Goal: Task Accomplishment & Management: Complete application form

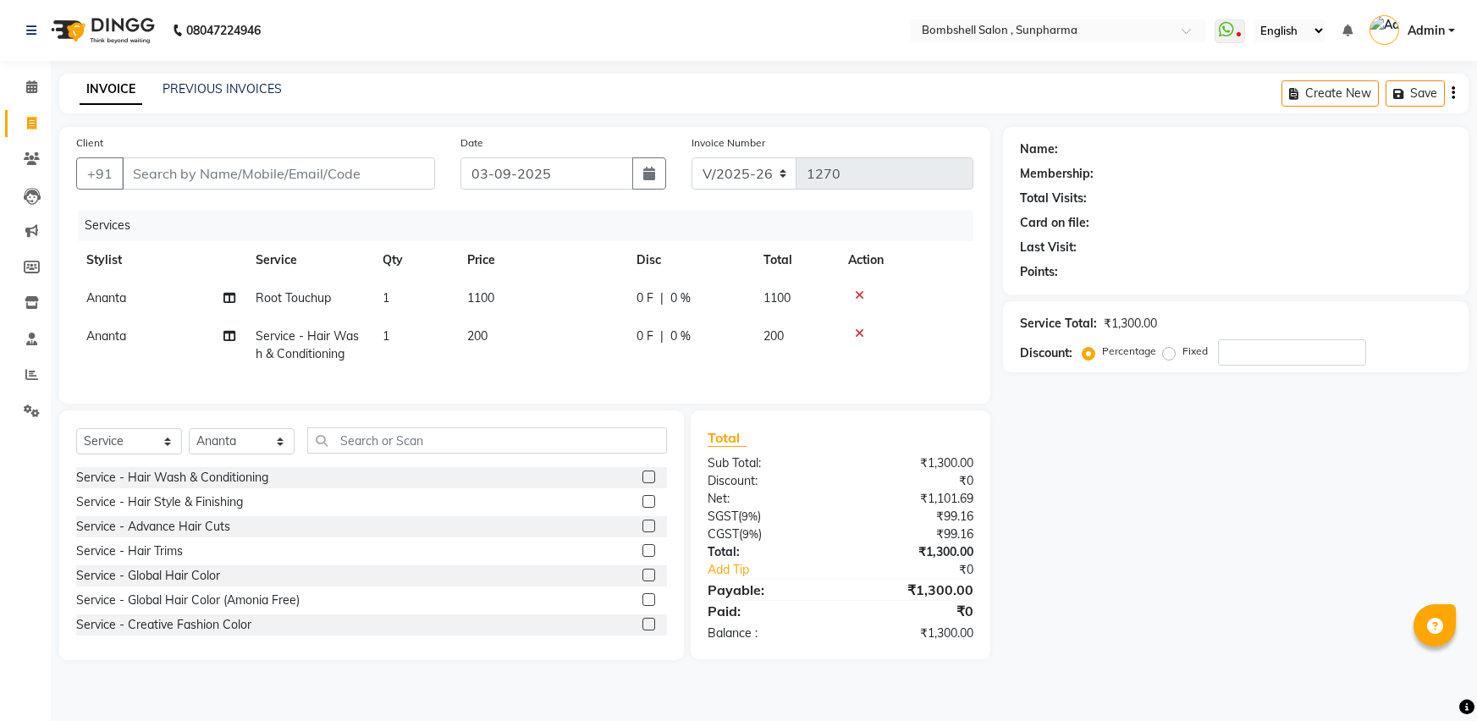
select select "4965"
select select "service"
select select "59017"
click at [680, 337] on span "0 %" at bounding box center [680, 336] width 20 height 18
select select "59017"
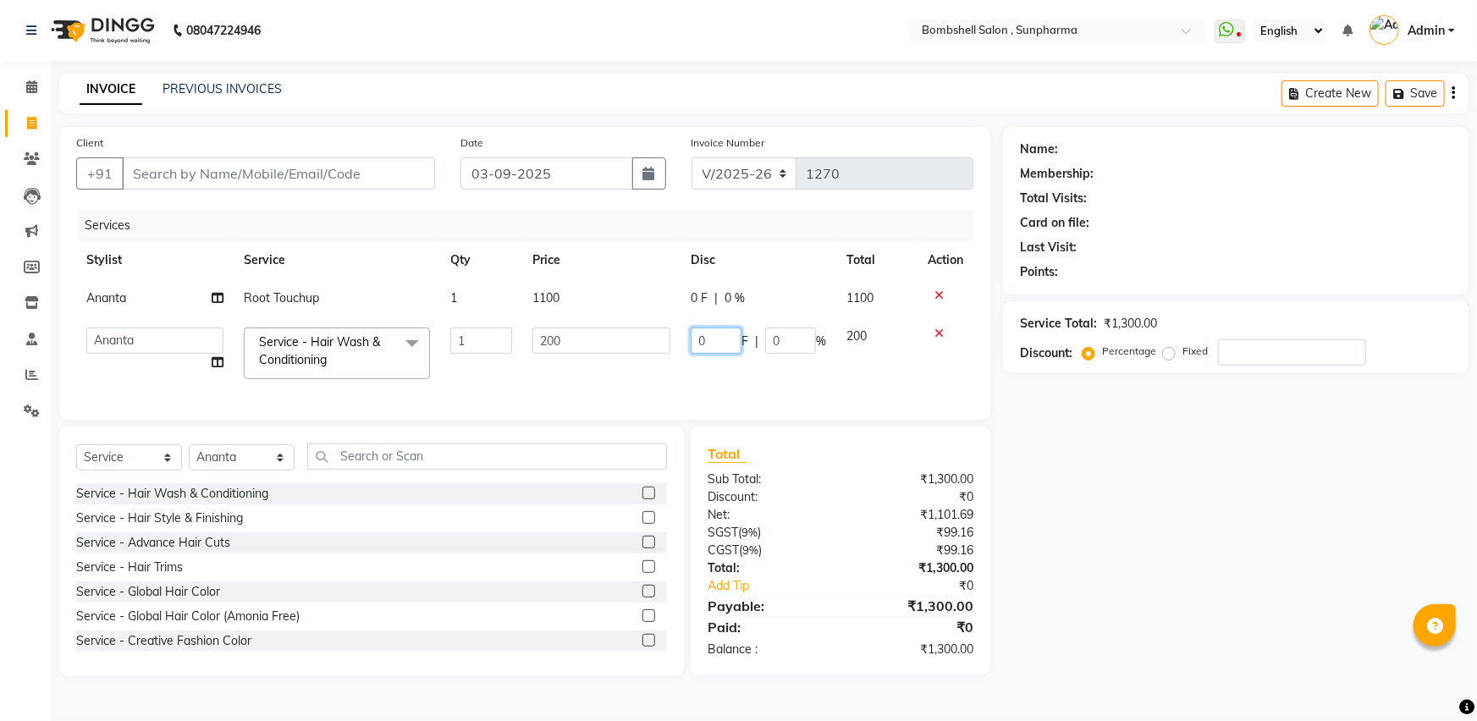
click at [723, 347] on input "0" at bounding box center [715, 340] width 51 height 26
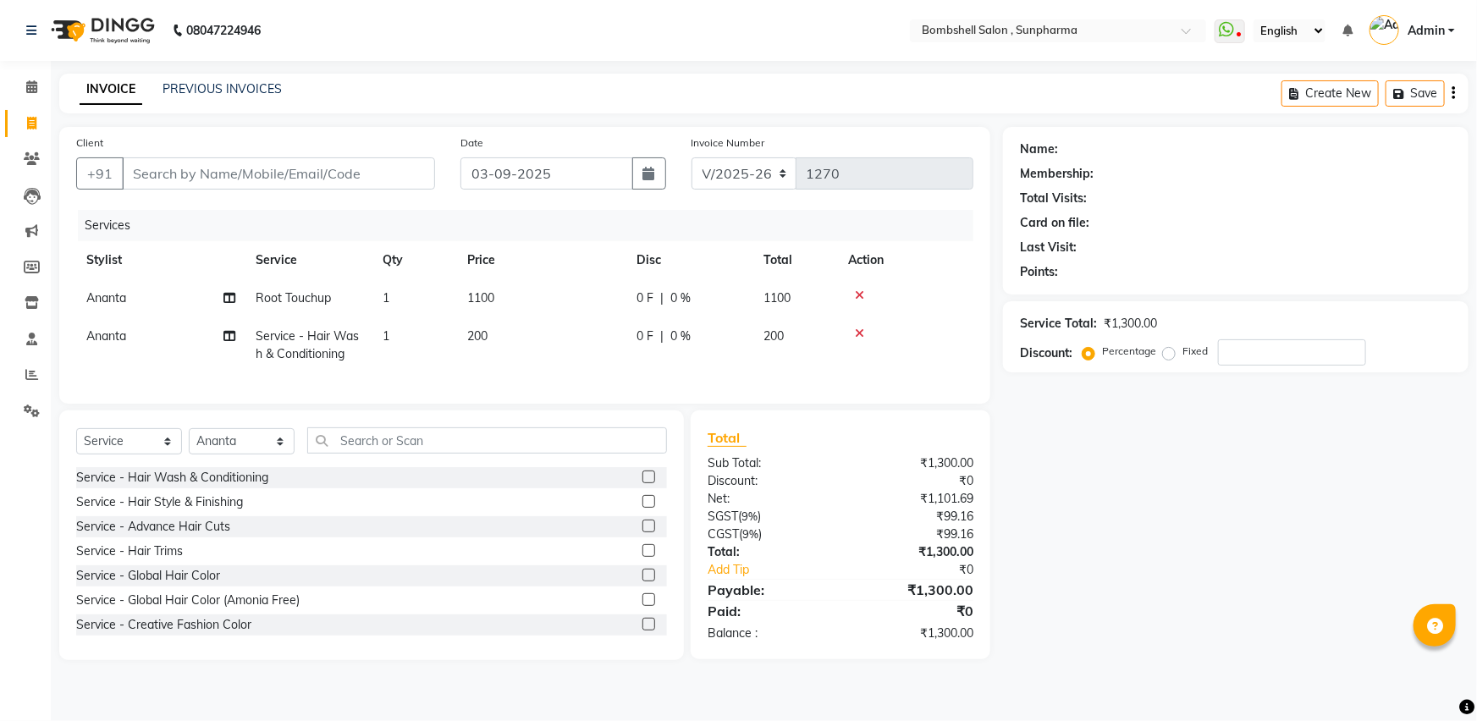
click at [668, 334] on div "0 F | 0 %" at bounding box center [689, 336] width 107 height 18
select select "59017"
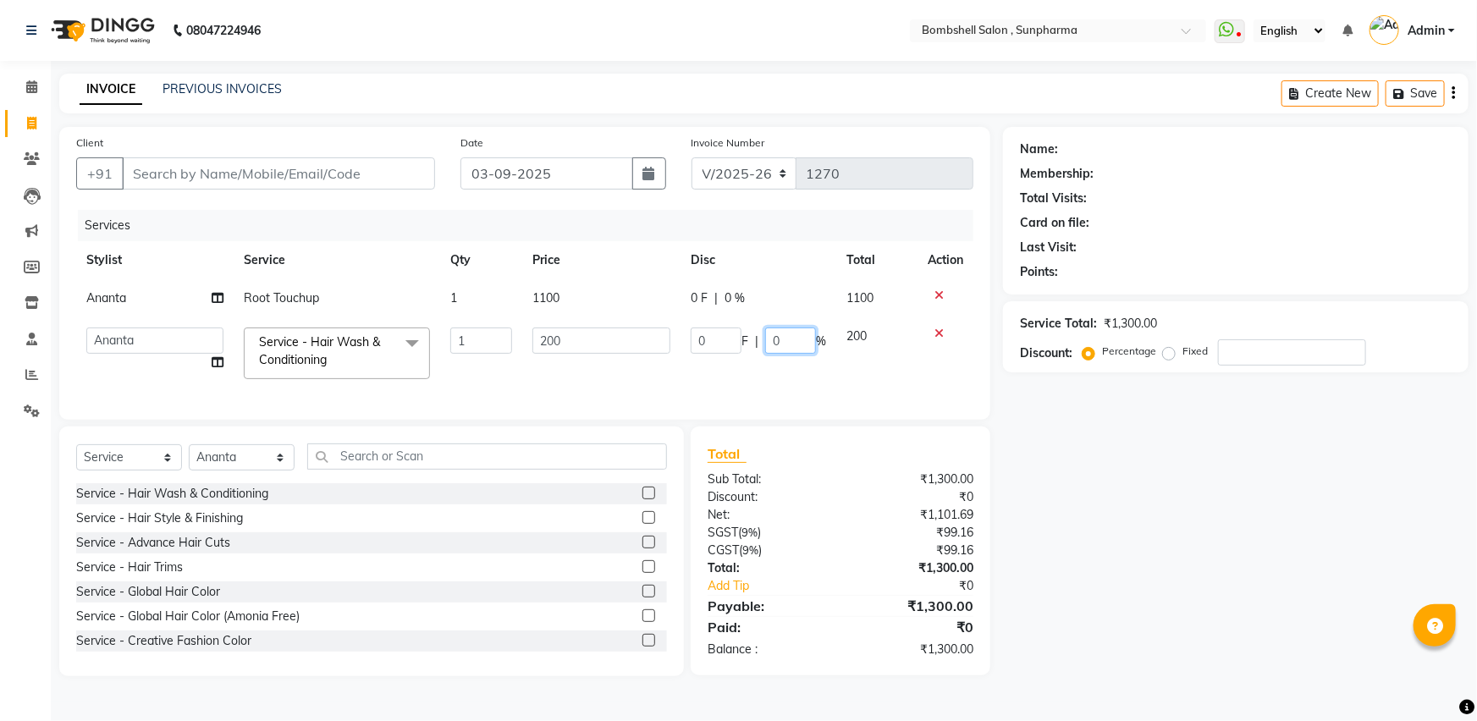
click at [782, 340] on input "0" at bounding box center [790, 340] width 51 height 26
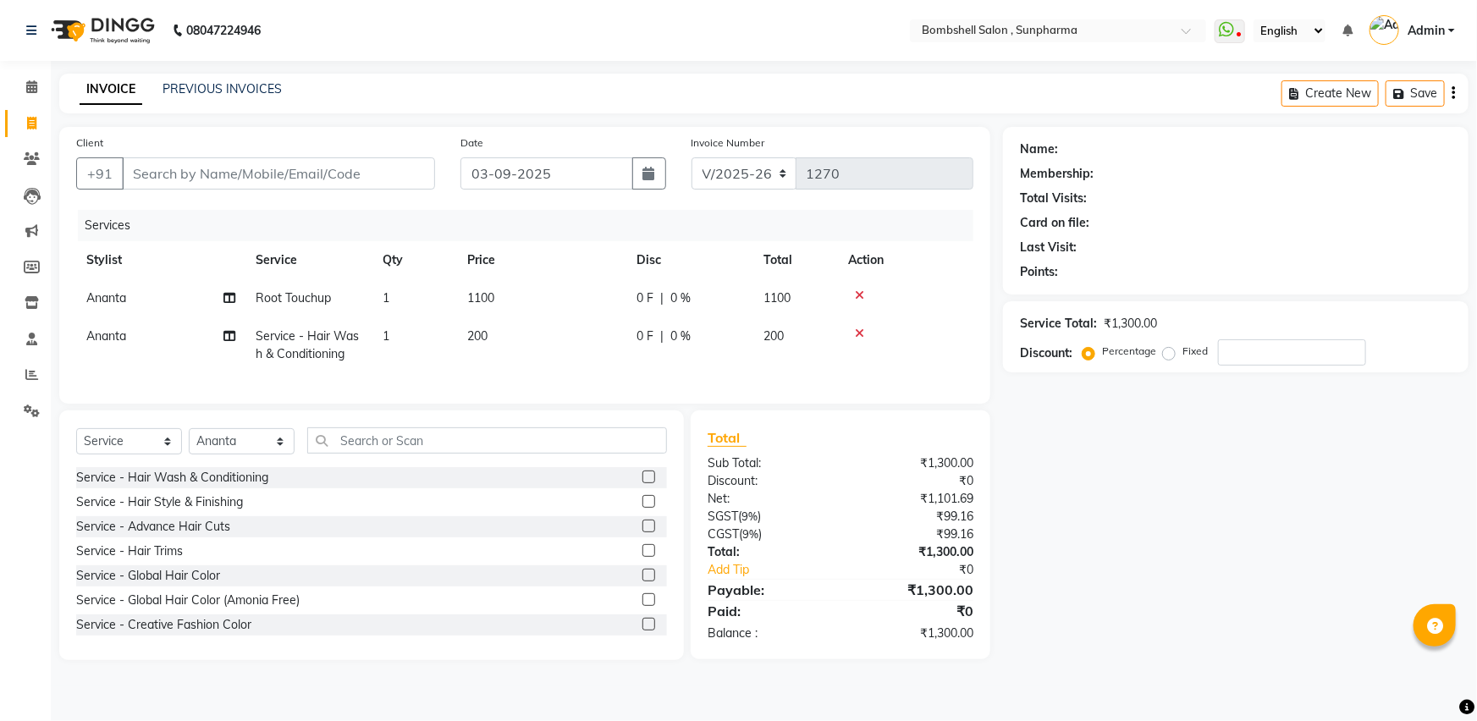
click at [677, 342] on span "0 %" at bounding box center [680, 336] width 20 height 18
select select "59017"
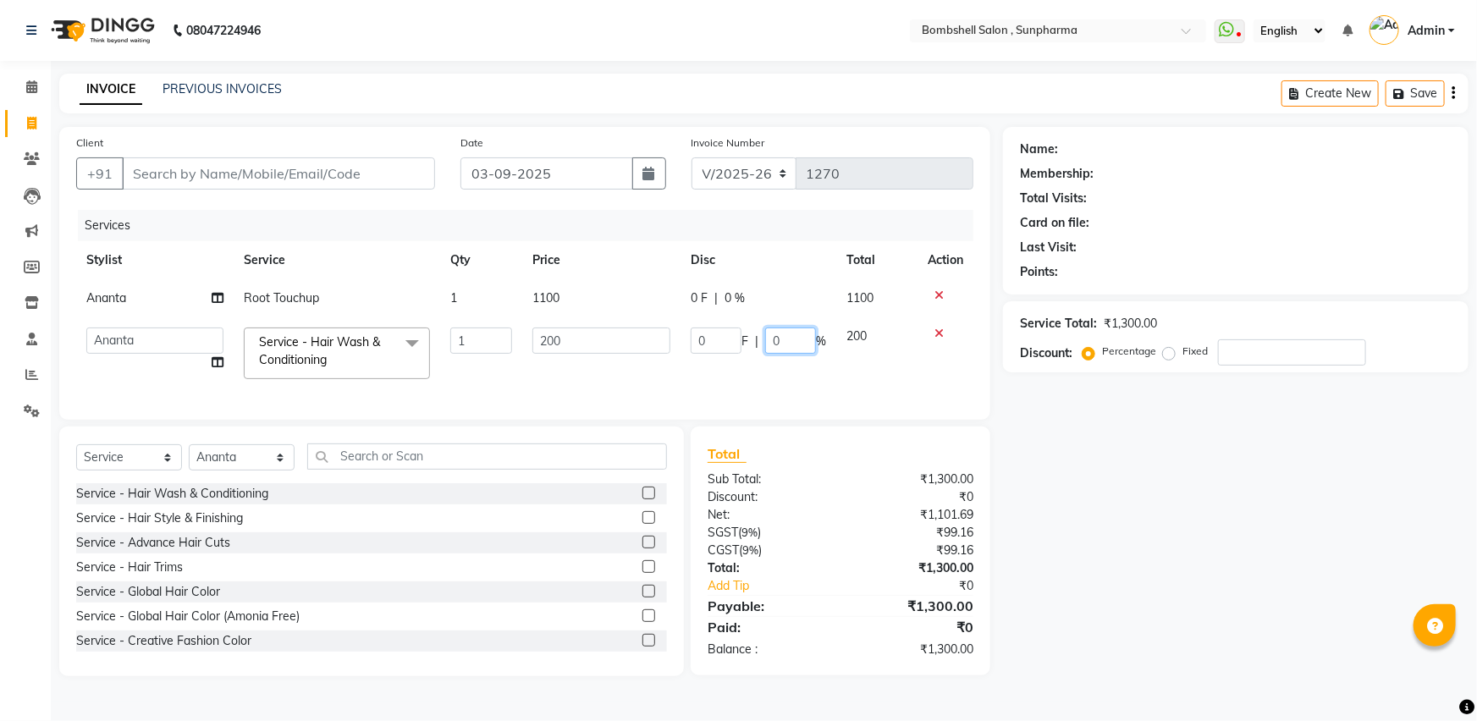
click at [790, 338] on input "0" at bounding box center [790, 340] width 51 height 26
type input "0"
type input "10"
click at [1025, 464] on div "Name: Membership: Total Visits: Card on file: Last Visit: Points: Service Total…" at bounding box center [1242, 401] width 478 height 549
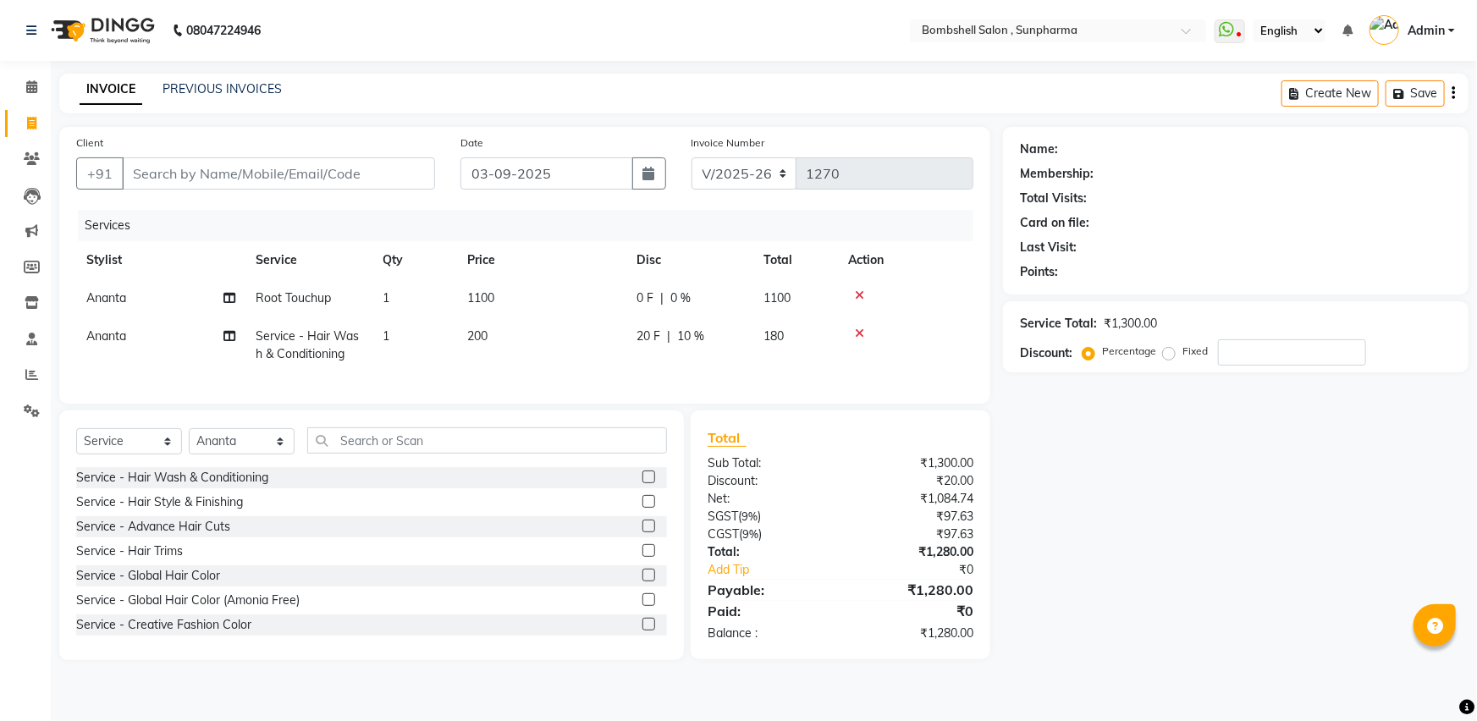
click at [683, 338] on span "10 %" at bounding box center [690, 336] width 27 height 18
select select "59017"
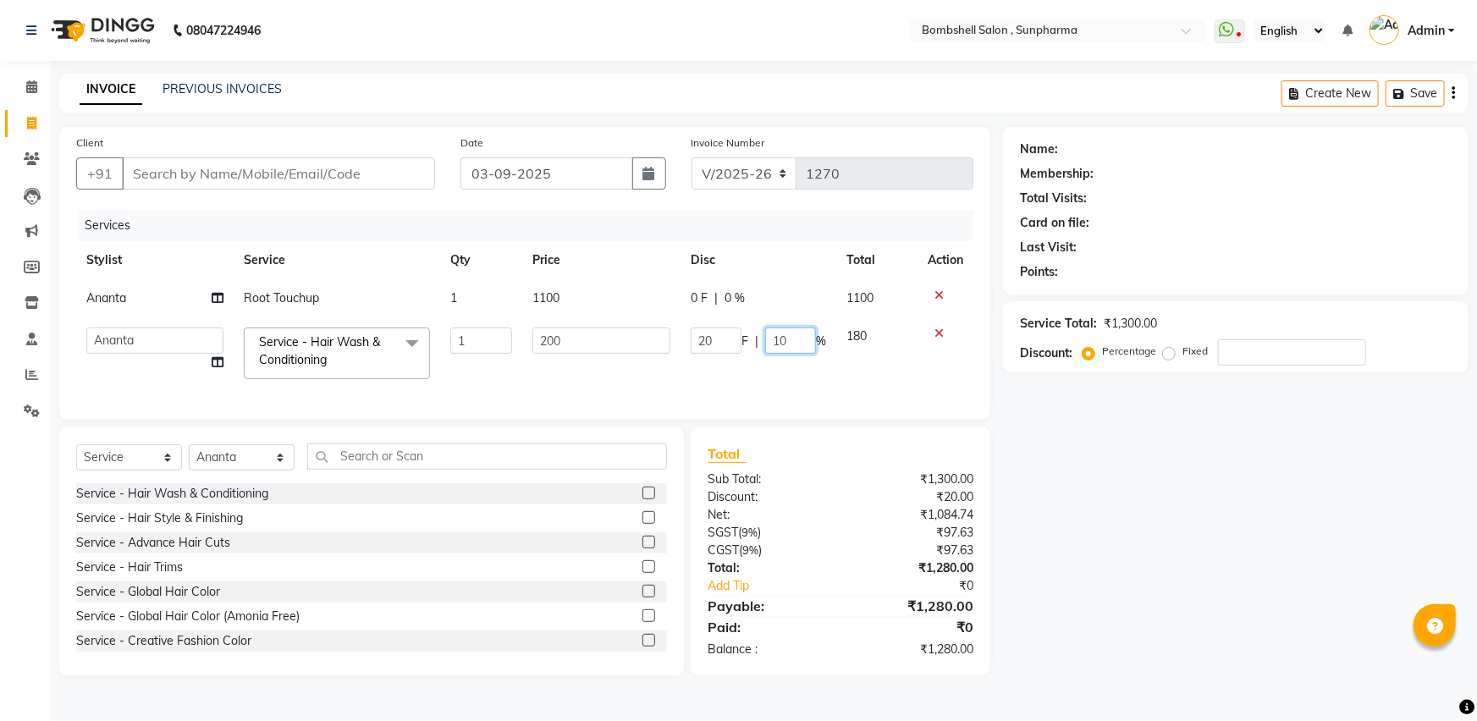
click at [801, 346] on input "10" at bounding box center [790, 340] width 51 height 26
type input "1"
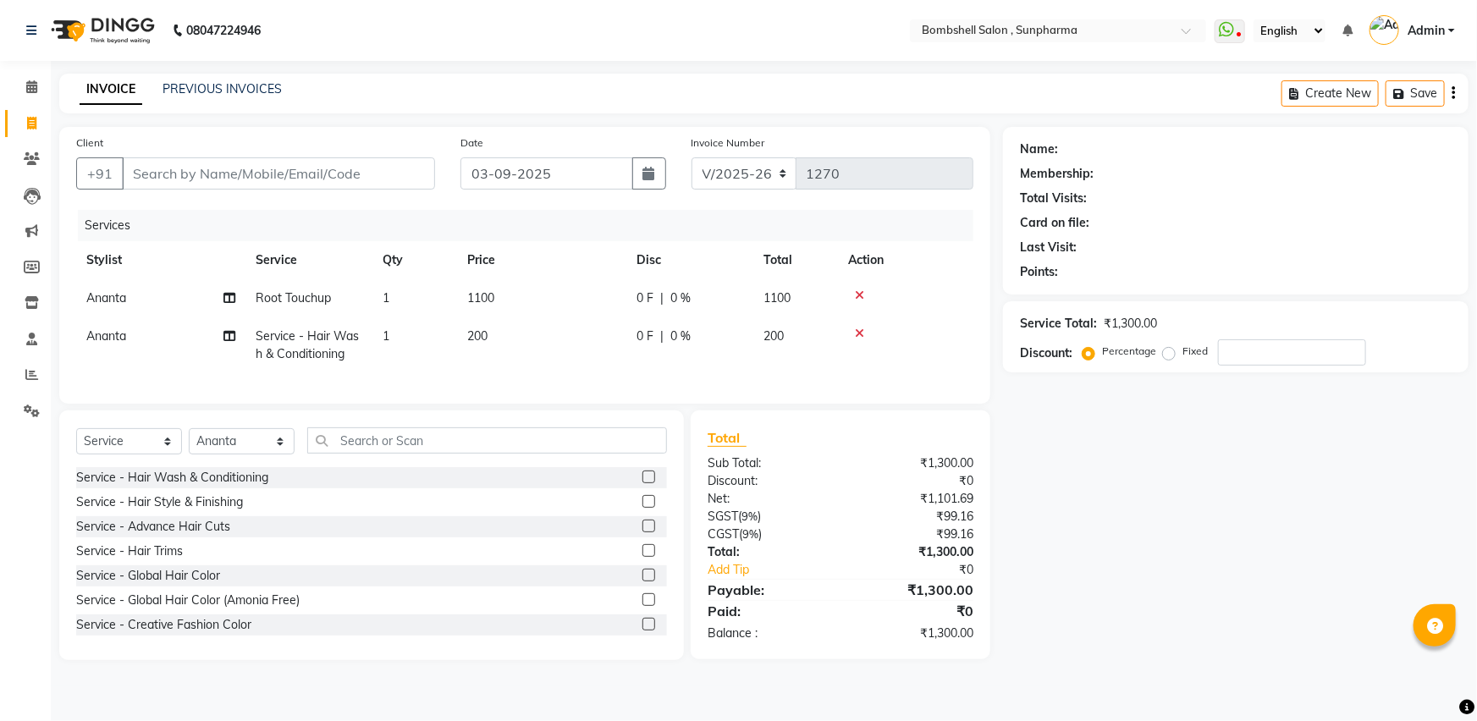
click at [1136, 453] on div "Name: Membership: Total Visits: Card on file: Last Visit: Points: Service Total…" at bounding box center [1242, 393] width 478 height 533
click at [674, 336] on span "0 %" at bounding box center [680, 336] width 20 height 18
select select "59017"
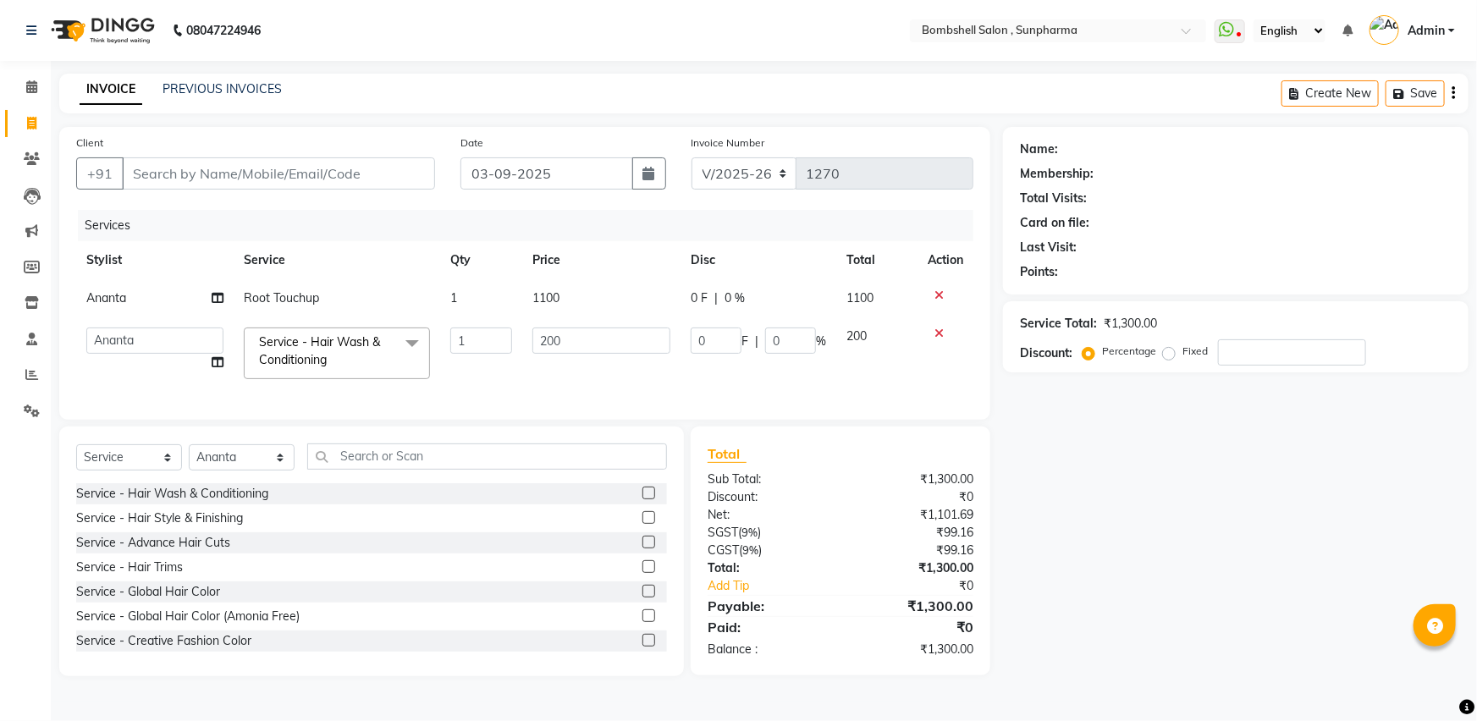
click at [799, 323] on td "0 F | 0 %" at bounding box center [758, 353] width 156 height 72
click at [705, 337] on input "0" at bounding box center [715, 340] width 51 height 26
type input "10"
click at [1059, 483] on div "Name: Membership: Total Visits: Card on file: Last Visit: Points: Service Total…" at bounding box center [1242, 401] width 478 height 549
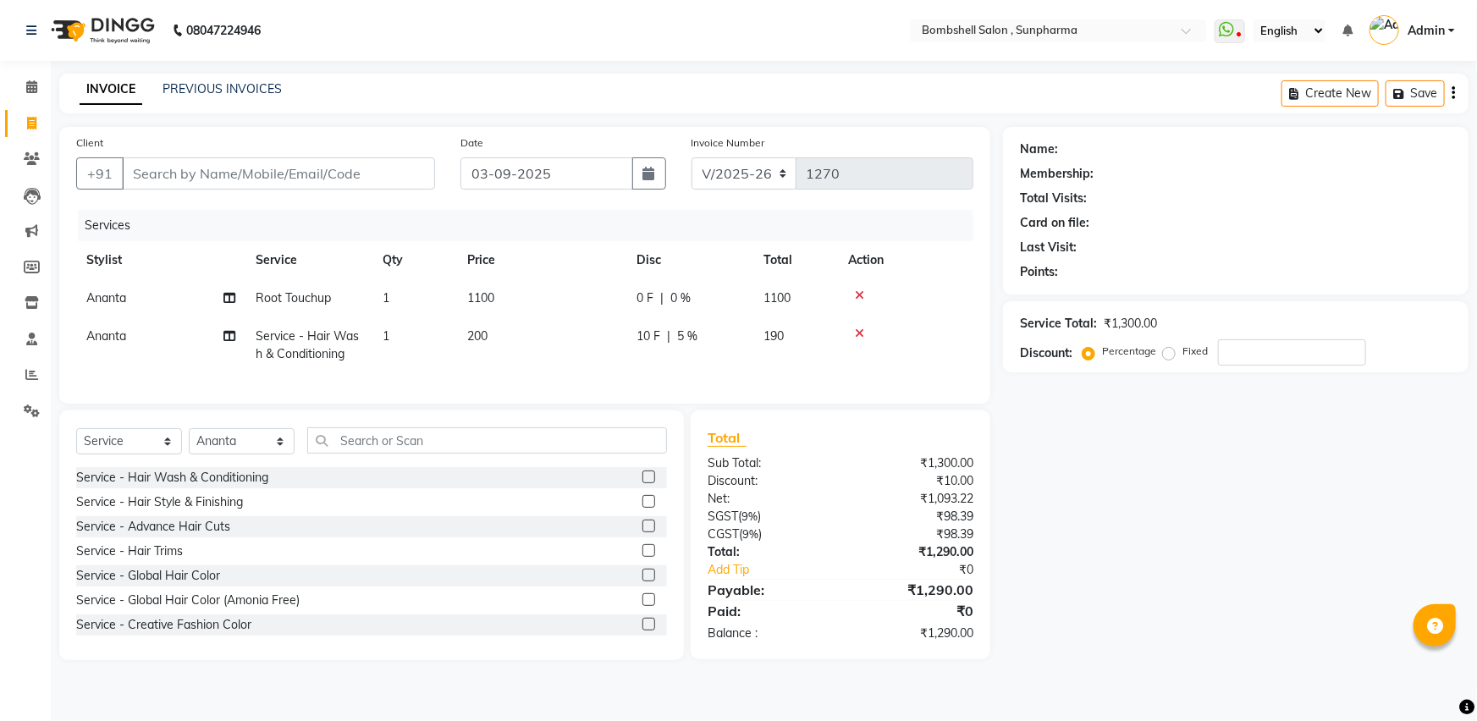
click at [657, 338] on span "10 F" at bounding box center [648, 336] width 24 height 18
select select "59017"
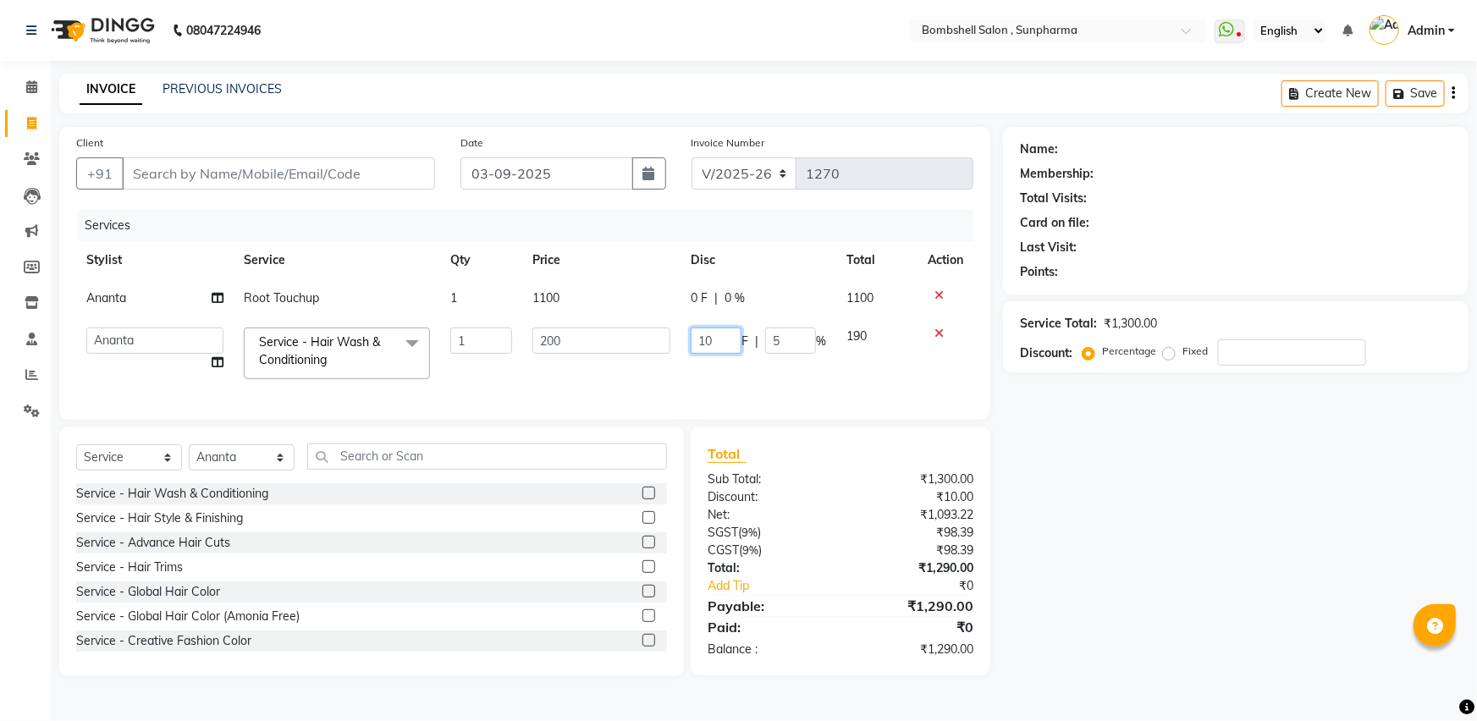
click at [711, 341] on input "10" at bounding box center [715, 340] width 51 height 26
type input "1"
click at [1104, 560] on div "Name: Membership: Total Visits: Card on file: Last Visit: Points: Service Total…" at bounding box center [1242, 401] width 478 height 549
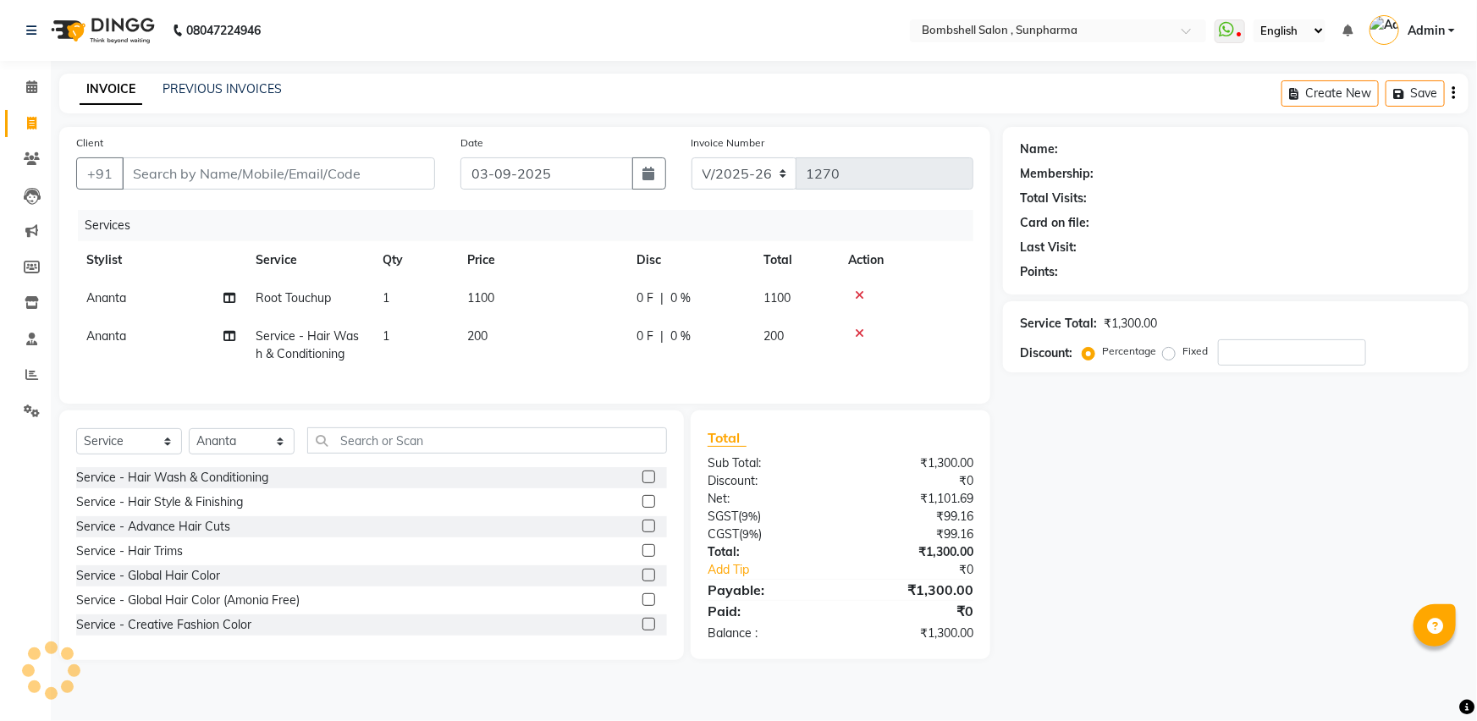
click at [381, 152] on div "Client +91" at bounding box center [255, 168] width 384 height 69
click at [380, 184] on input "Client" at bounding box center [278, 173] width 313 height 32
type input "9"
type input "0"
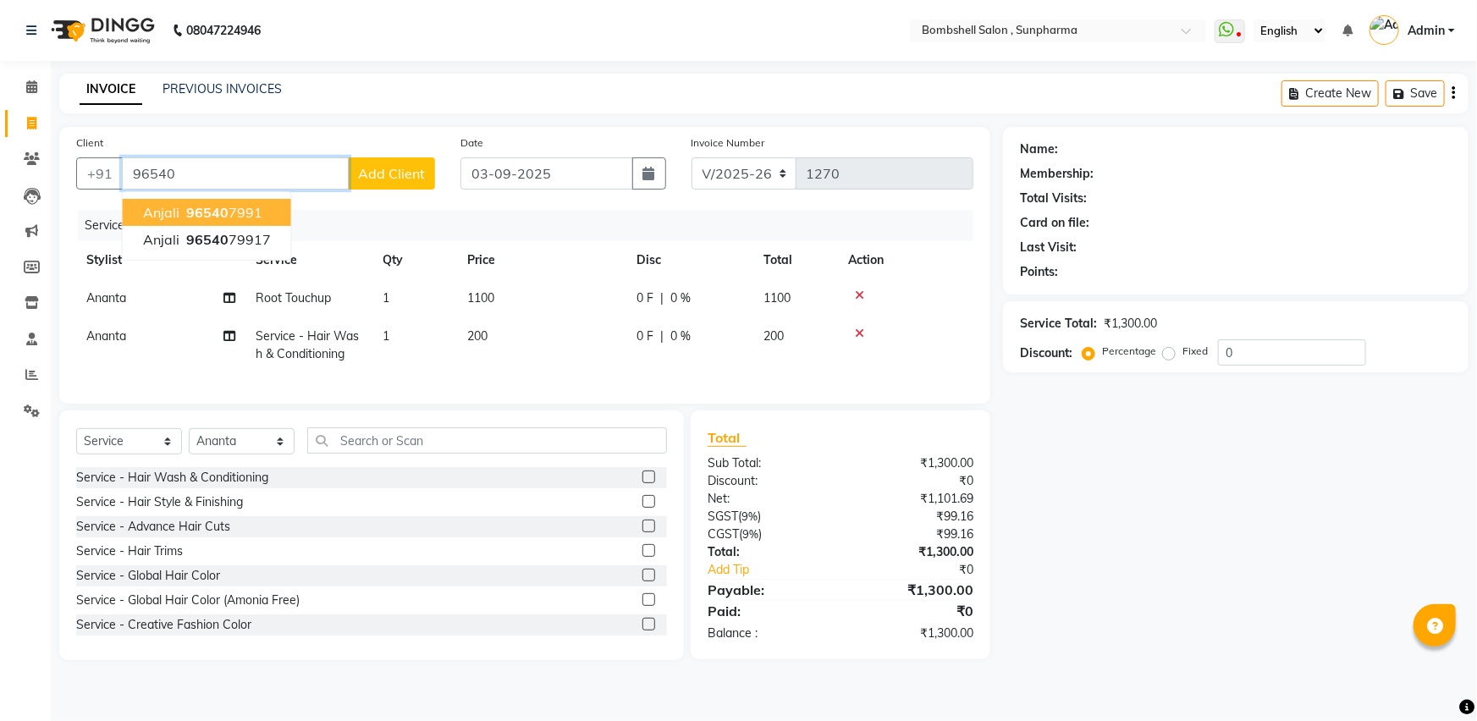
click at [273, 214] on button "anjali 96540 7991" at bounding box center [207, 212] width 168 height 27
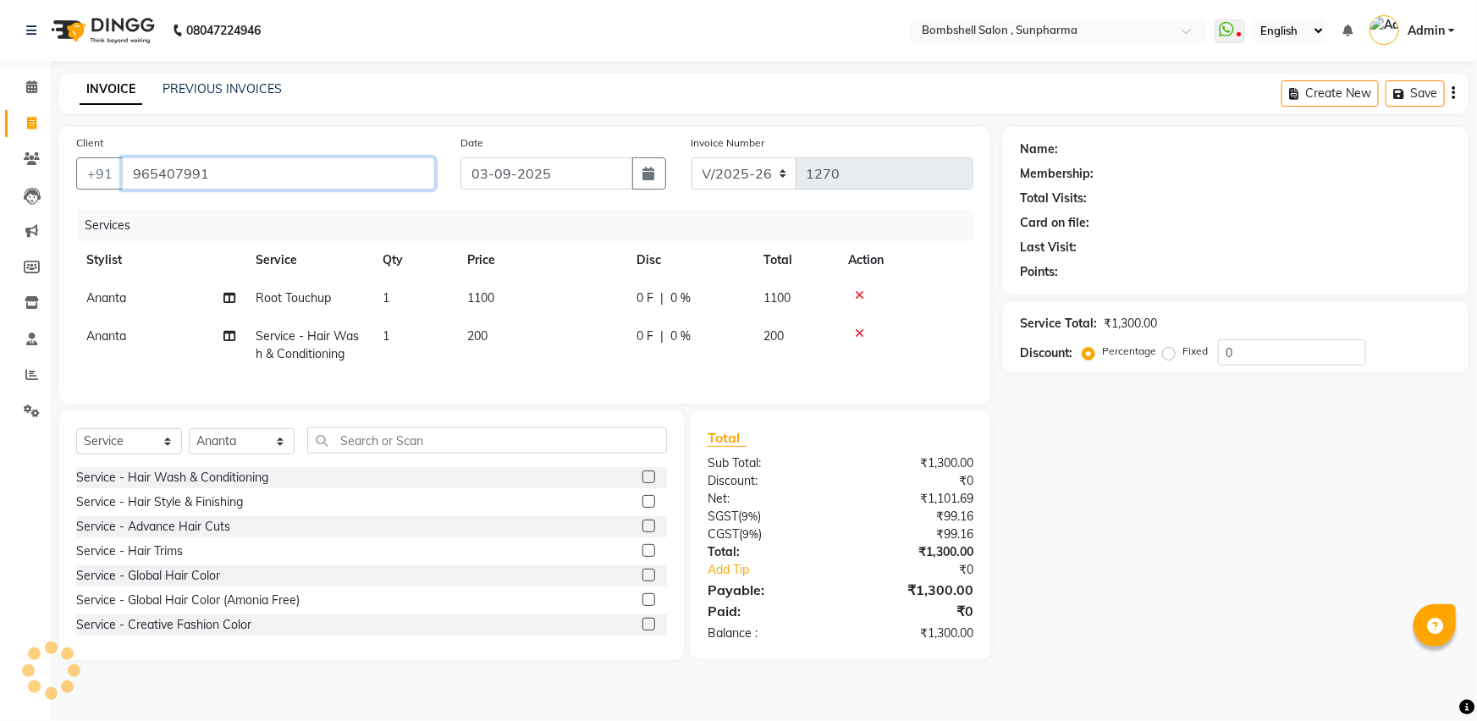
type input "965407991"
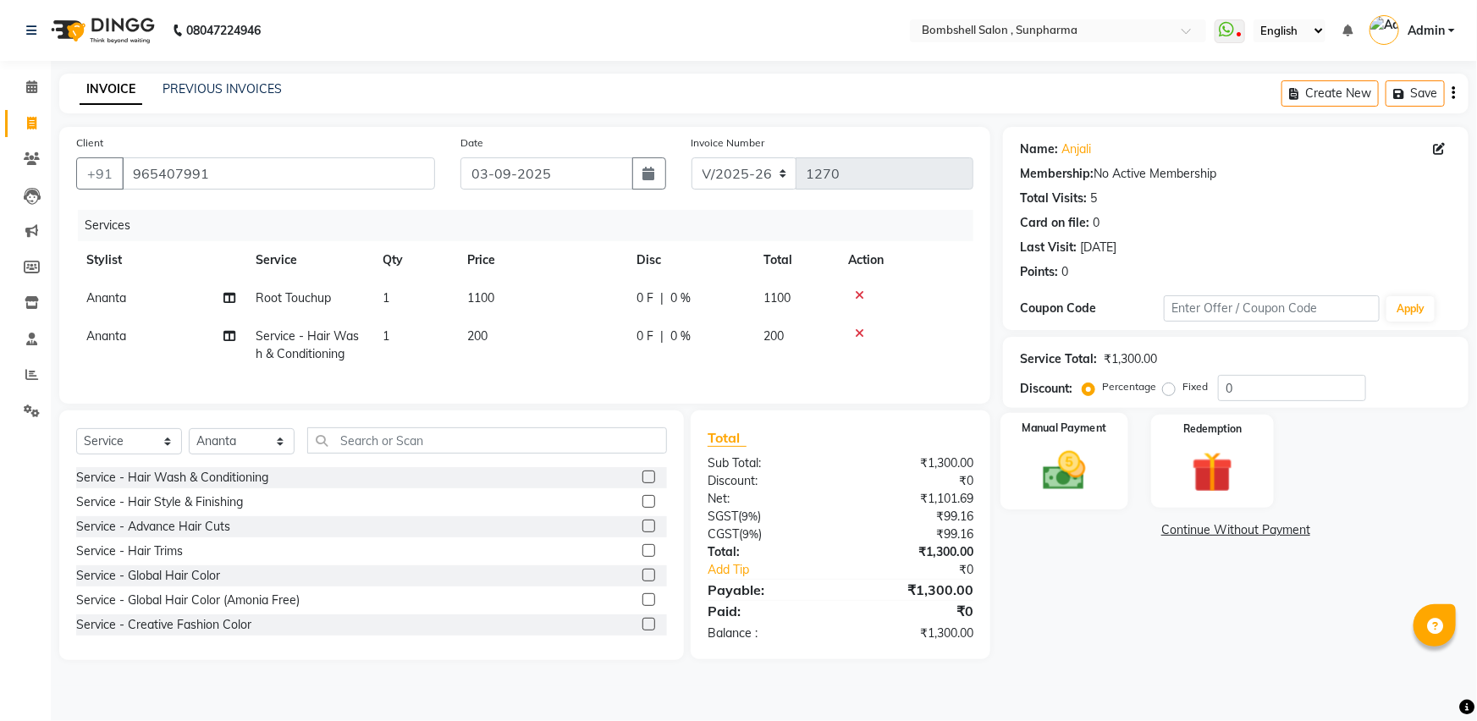
click at [1043, 460] on img at bounding box center [1064, 470] width 69 height 49
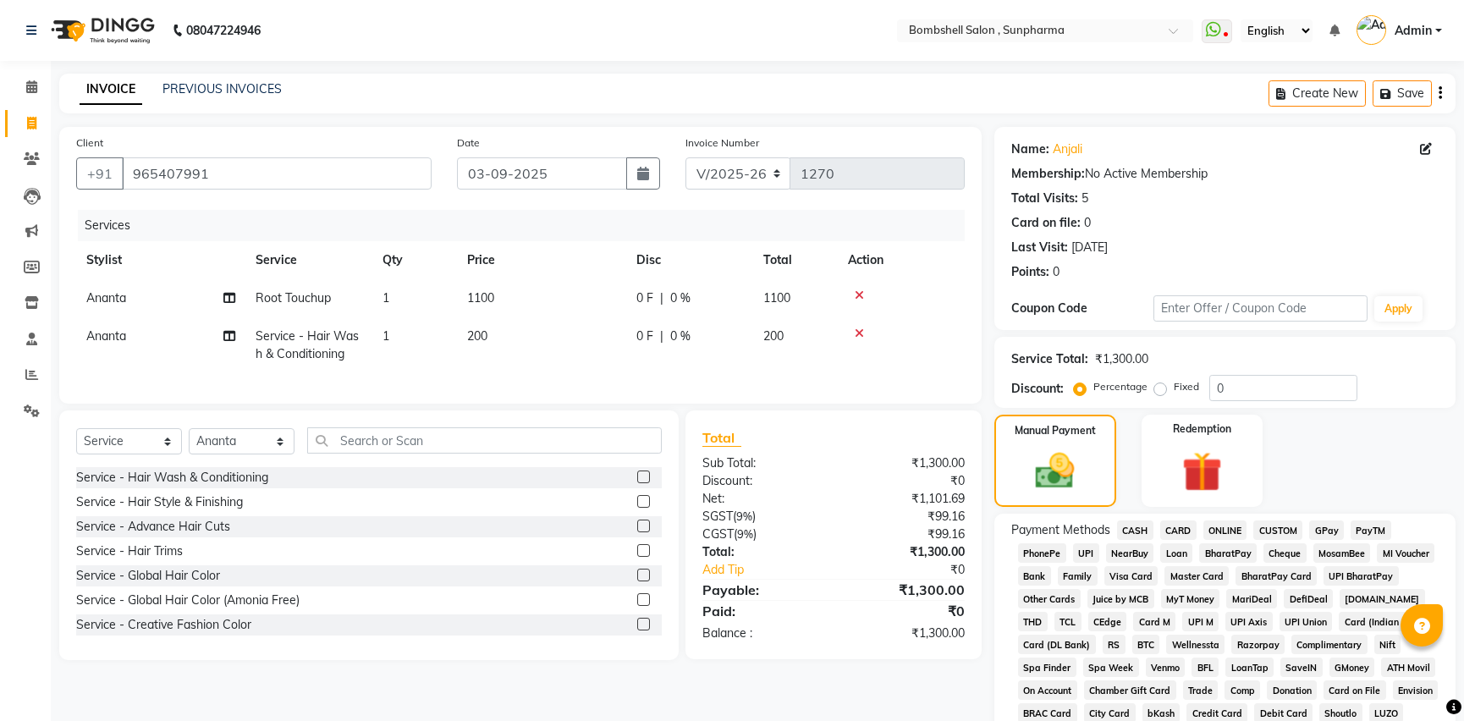
click at [1317, 523] on span "GPay" at bounding box center [1326, 529] width 35 height 19
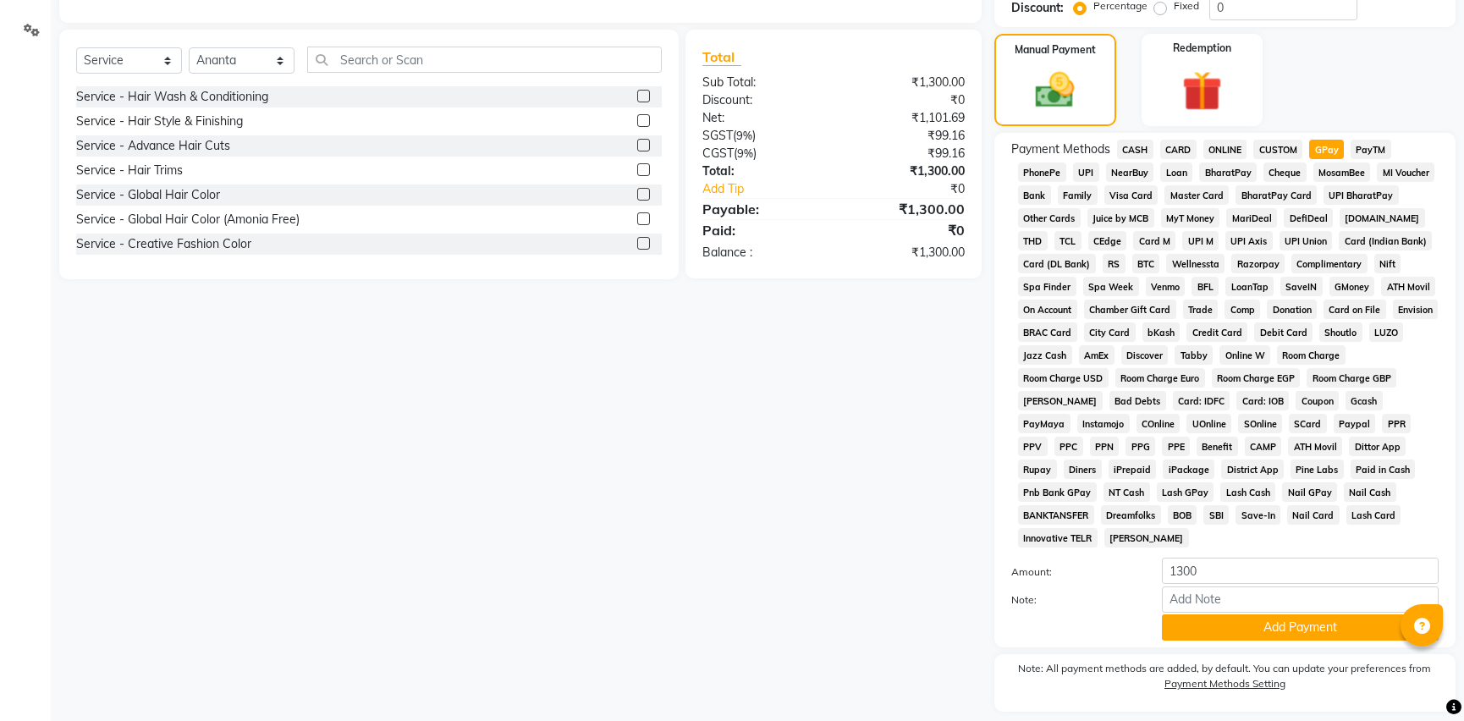
scroll to position [384, 0]
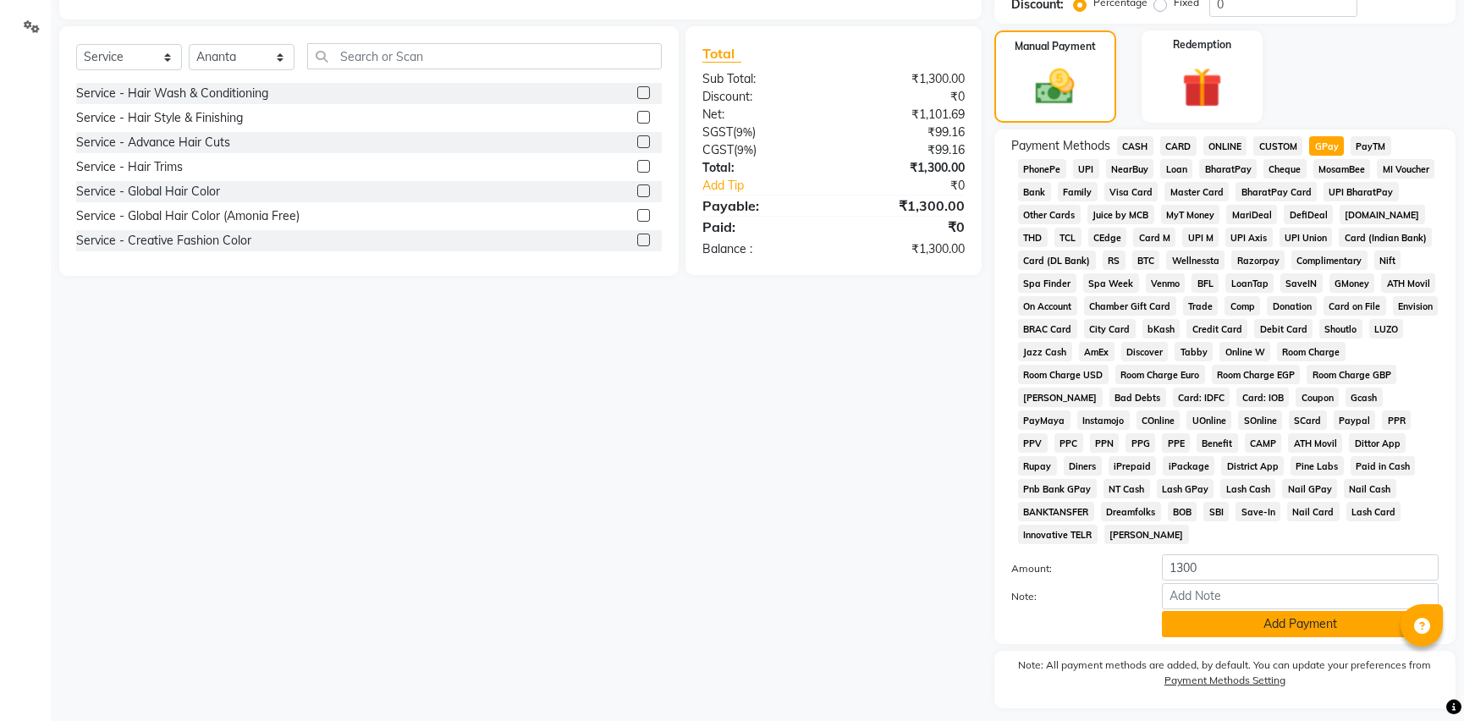
click at [1225, 624] on button "Add Payment" at bounding box center [1300, 624] width 277 height 26
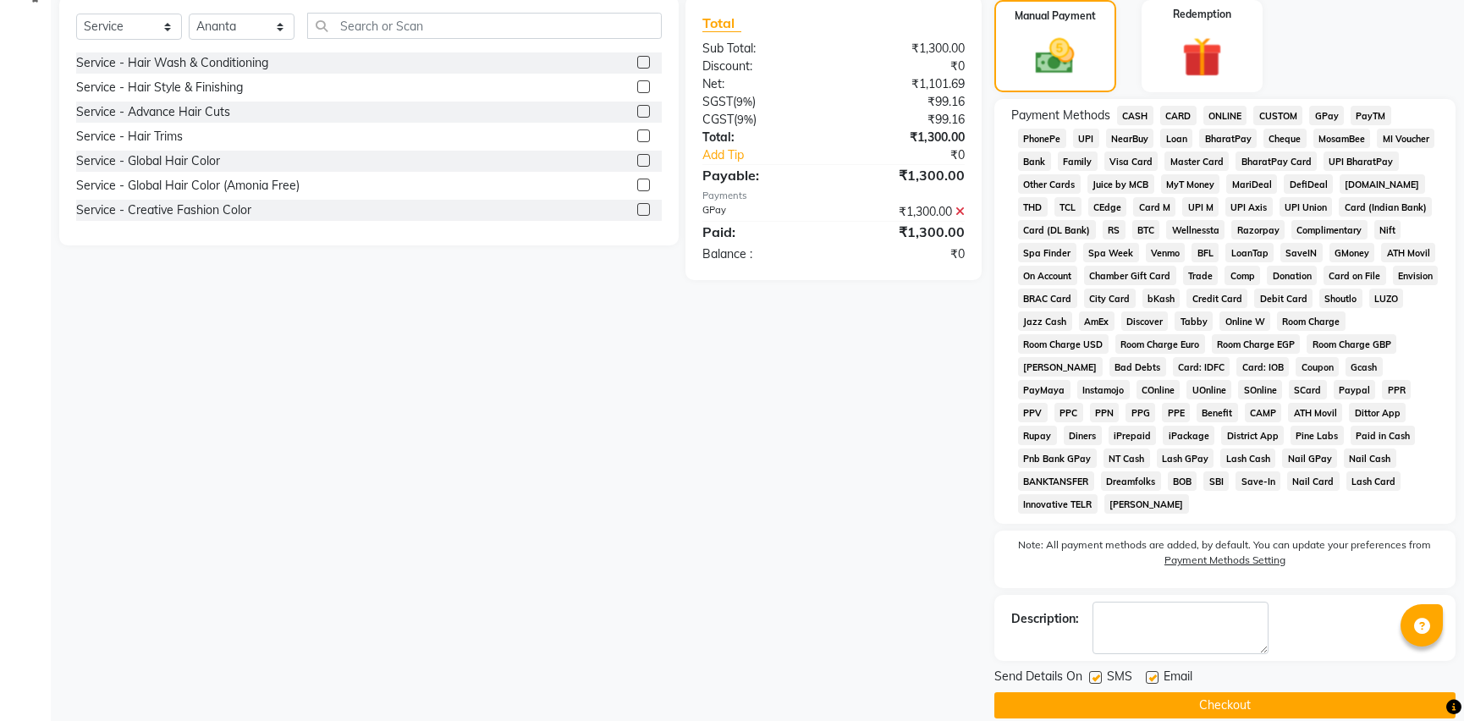
scroll to position [437, 0]
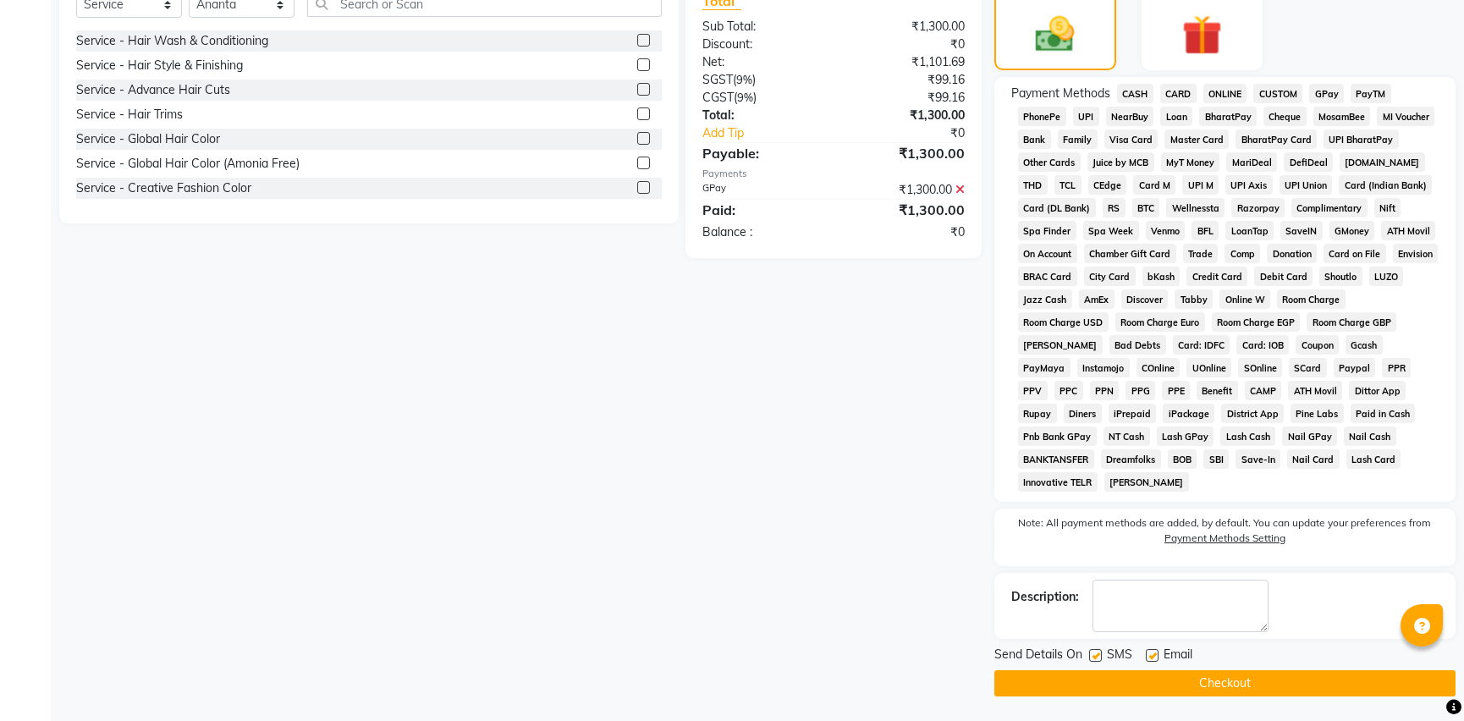
click at [1010, 683] on button "Checkout" at bounding box center [1224, 683] width 461 height 26
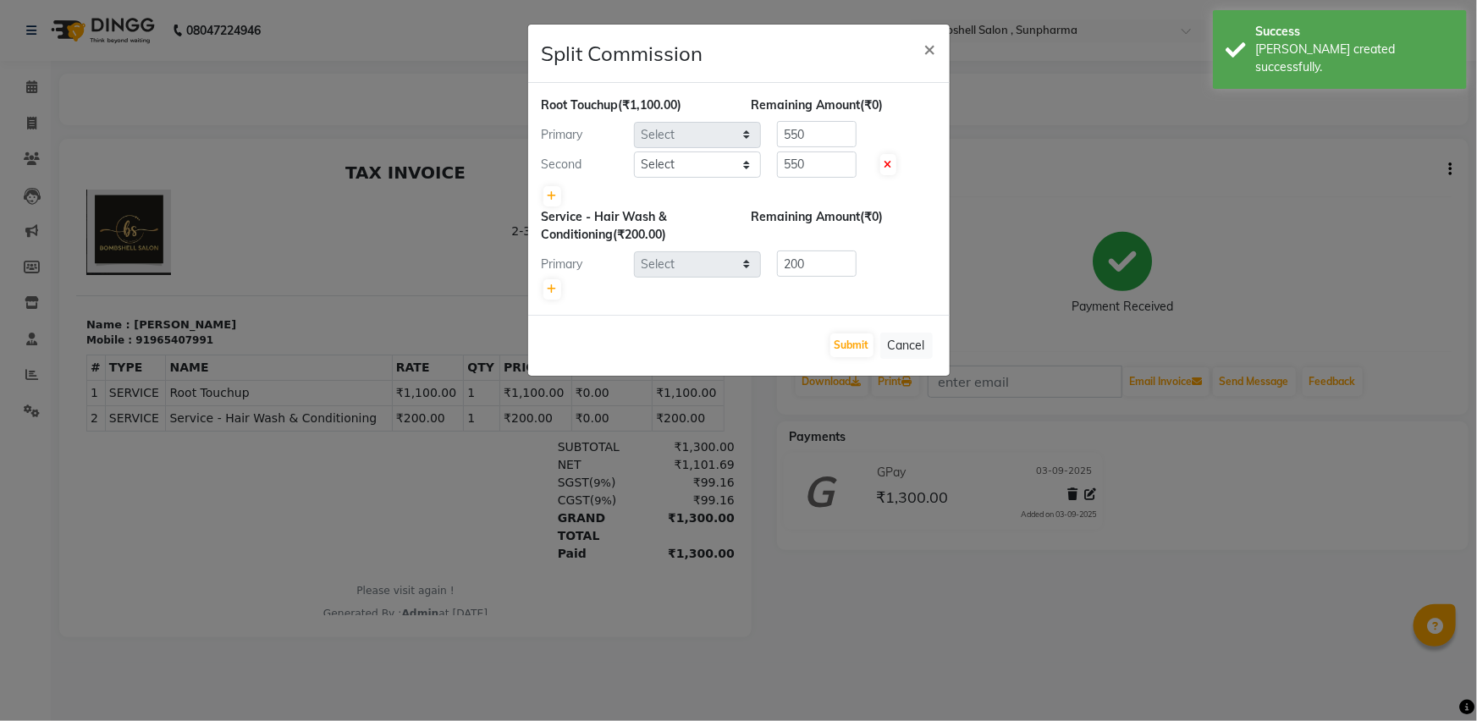
select select "59017"
select select "76568"
select select "59017"
click at [850, 354] on button "Submit" at bounding box center [851, 345] width 43 height 24
